Goal: Navigation & Orientation: Find specific page/section

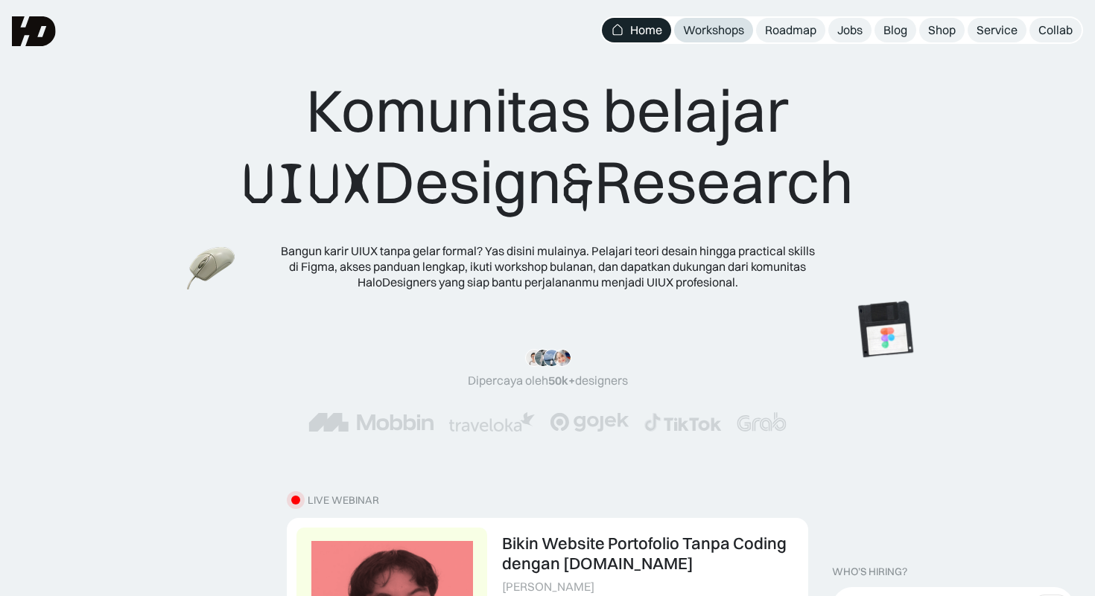
click at [732, 21] on link "Workshops" at bounding box center [713, 30] width 79 height 25
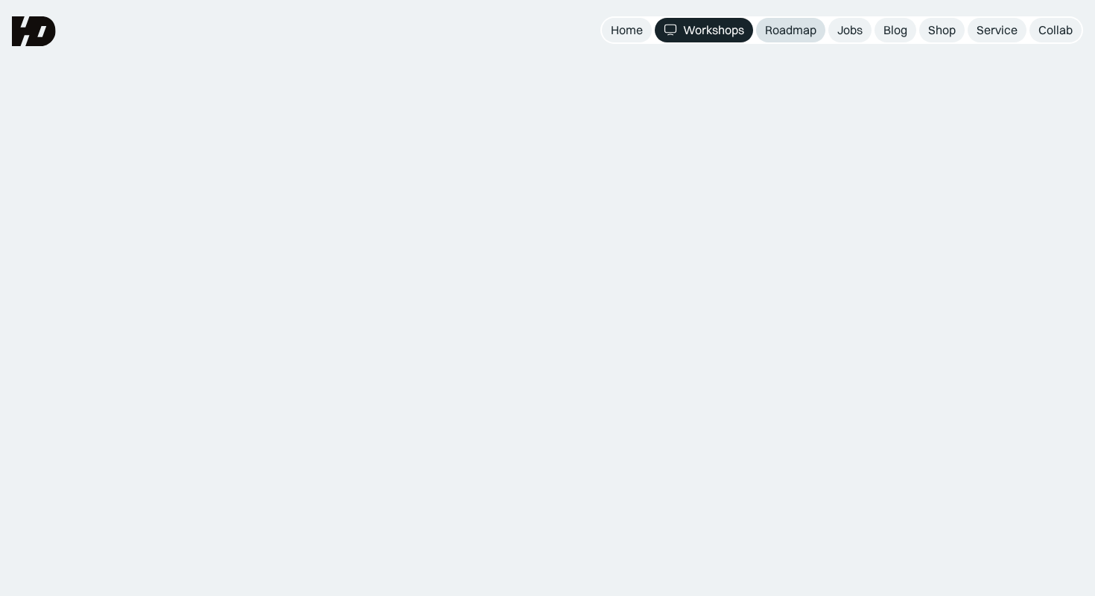
click at [768, 35] on div "Roadmap" at bounding box center [790, 30] width 51 height 16
click at [879, 34] on link "Blog" at bounding box center [895, 30] width 42 height 25
click at [918, 33] on nav "Home Workshops Roadmap Jobs Blog Shop Service Collab" at bounding box center [841, 30] width 483 height 28
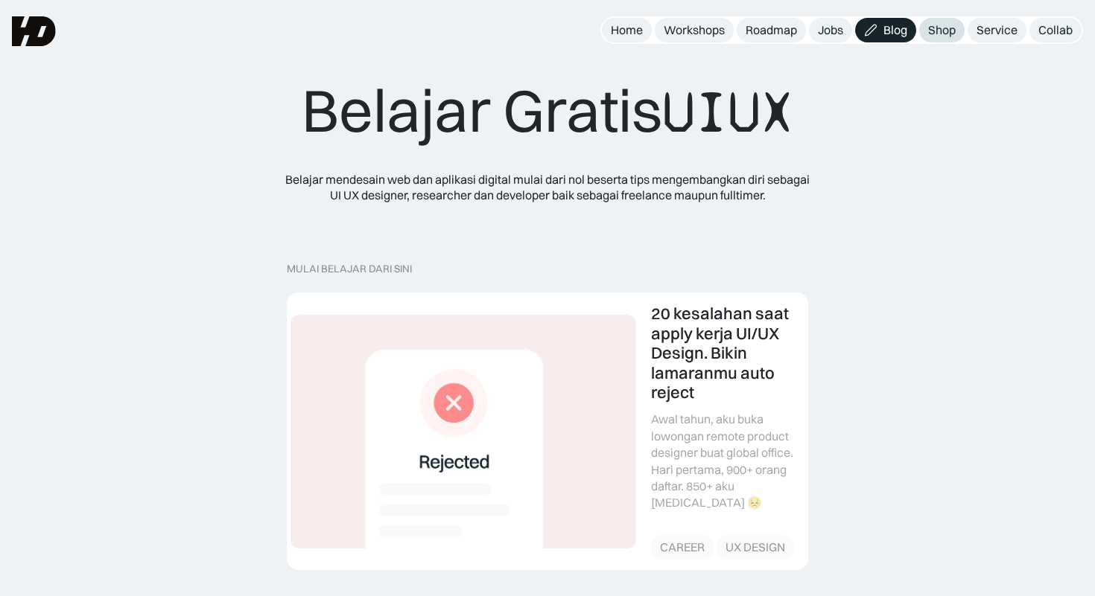
click at [934, 34] on div "Shop" at bounding box center [942, 30] width 28 height 16
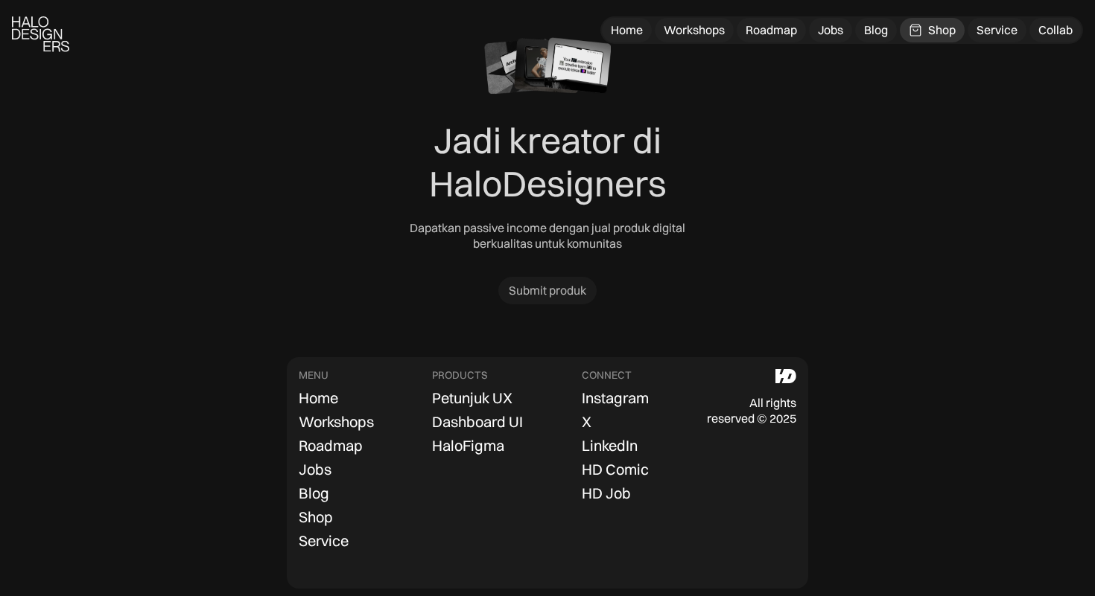
scroll to position [4742, 0]
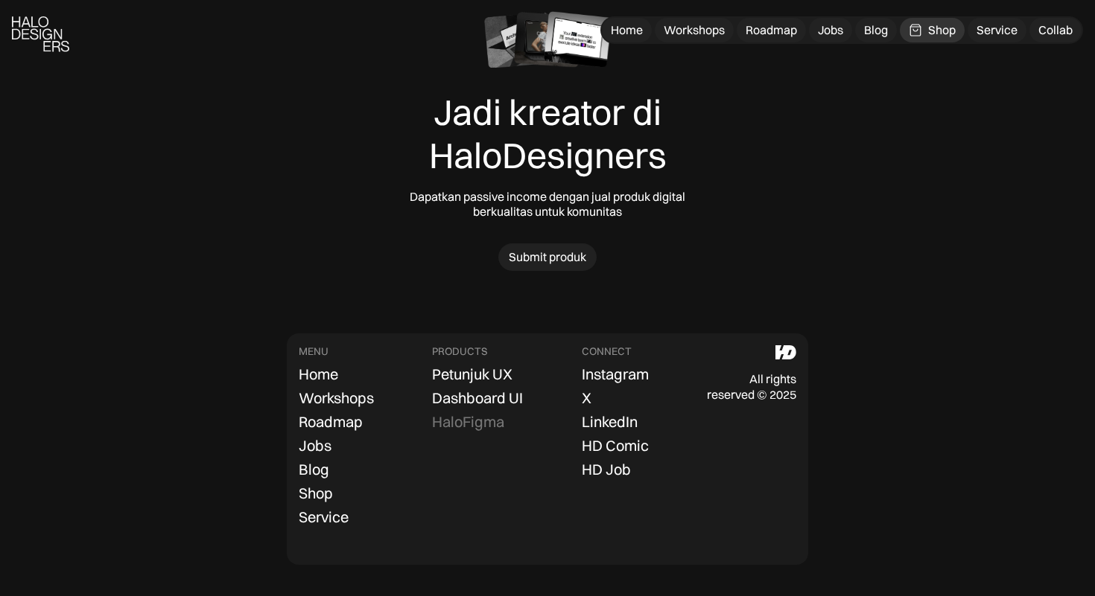
click at [498, 415] on div "HaloFigma" at bounding box center [468, 422] width 72 height 18
click at [491, 396] on div "Dashboard UI" at bounding box center [477, 398] width 91 height 18
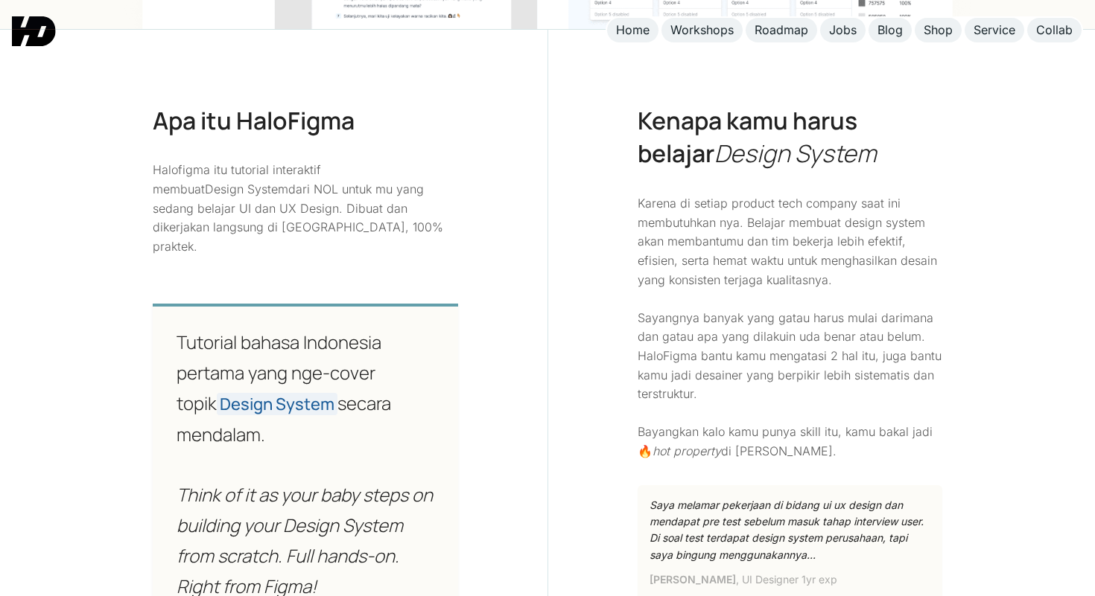
scroll to position [1043, 0]
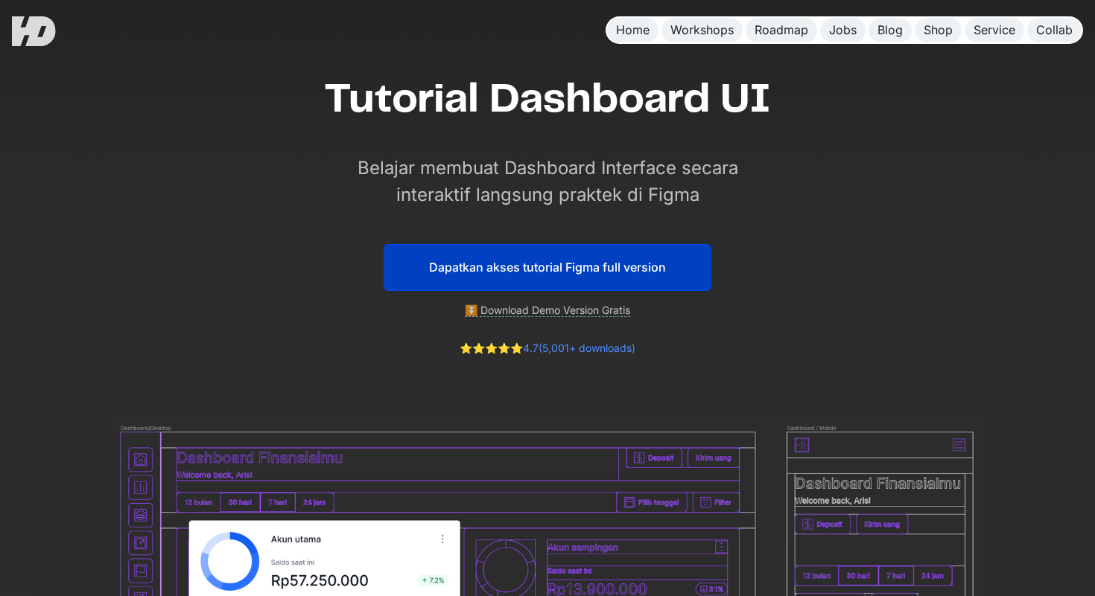
scroll to position [47, 0]
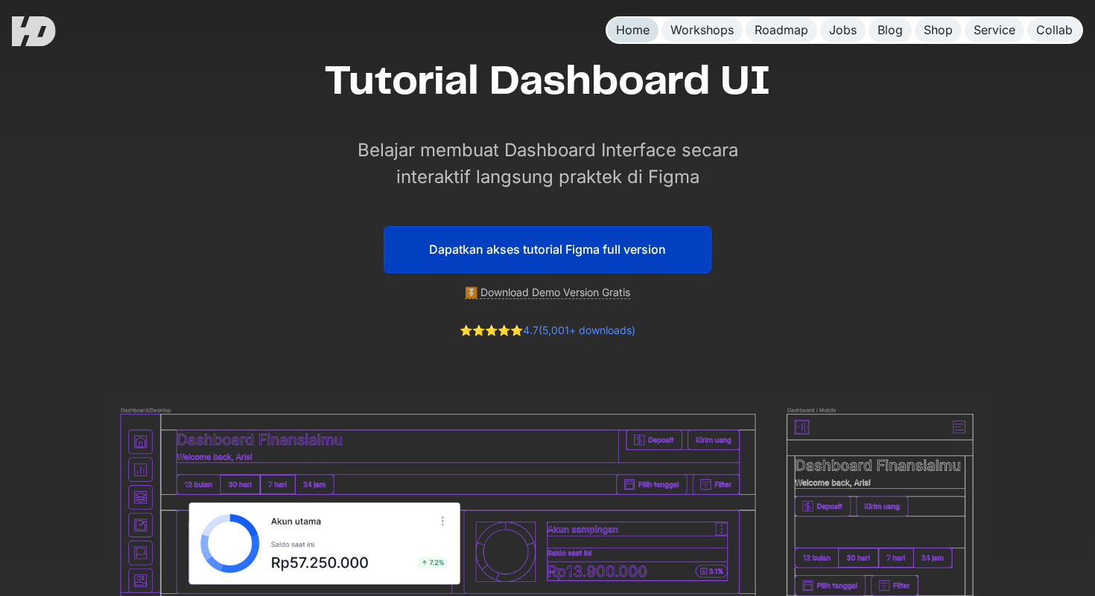
click at [640, 39] on link "Home" at bounding box center [632, 30] width 51 height 25
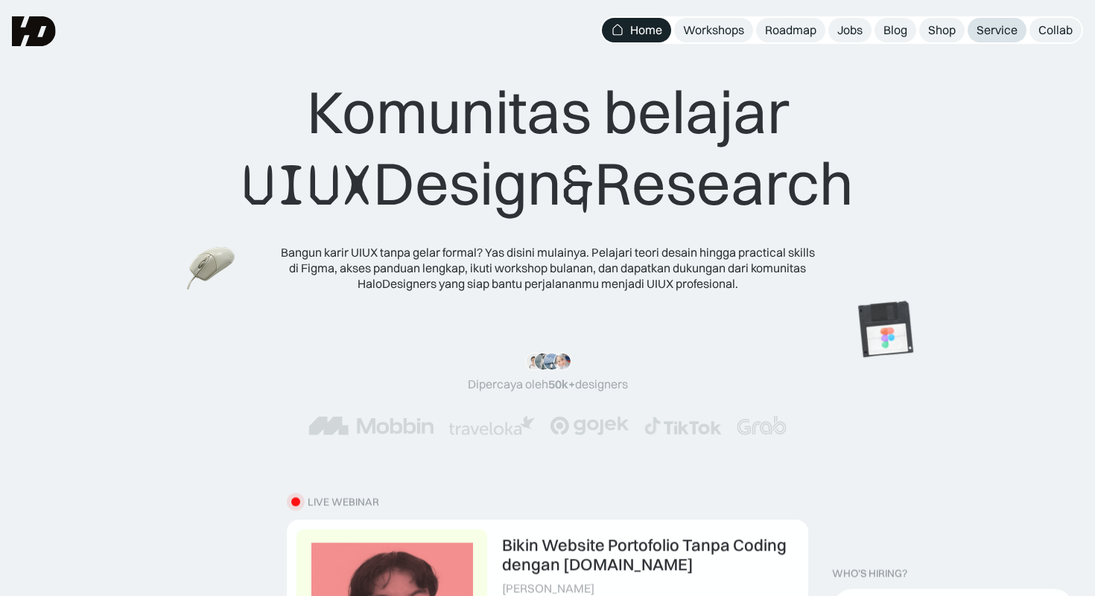
click at [998, 34] on div "Service" at bounding box center [996, 30] width 41 height 16
